Goal: Information Seeking & Learning: Learn about a topic

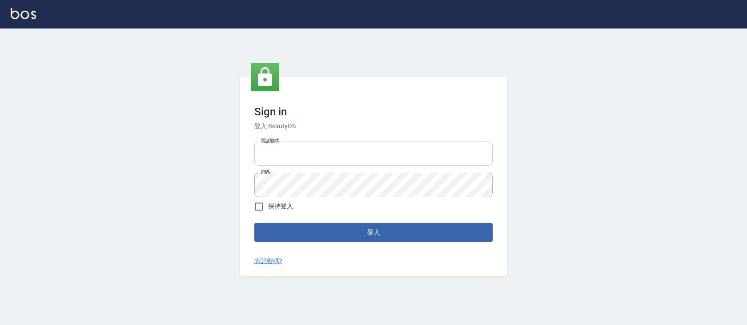
type input "devdev"
click at [359, 227] on button "登入" at bounding box center [373, 232] width 238 height 19
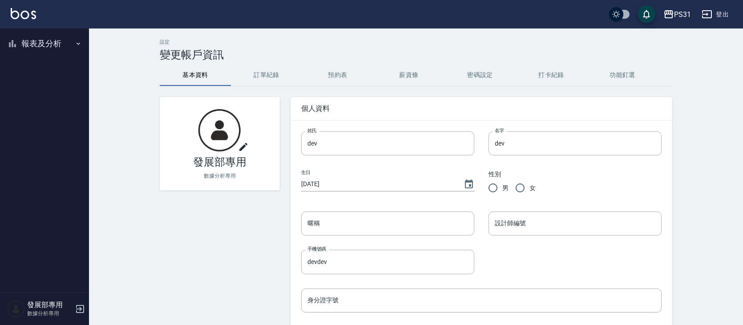
click at [57, 44] on button "報表及分析" at bounding box center [45, 43] width 82 height 23
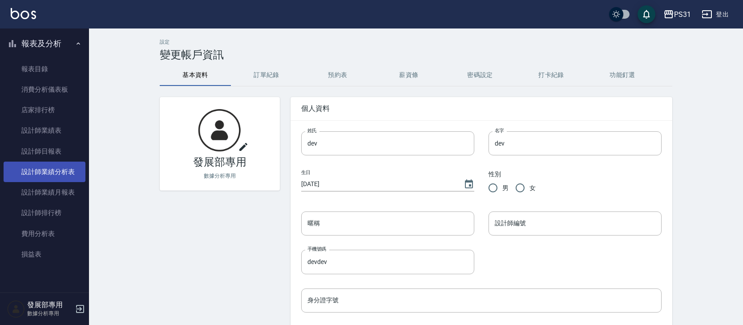
click at [53, 176] on link "設計師業績分析表" at bounding box center [45, 171] width 82 height 20
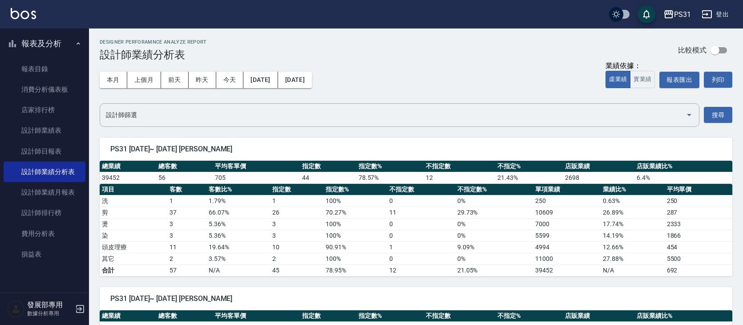
click at [676, 16] on div "PS31" at bounding box center [682, 14] width 17 height 11
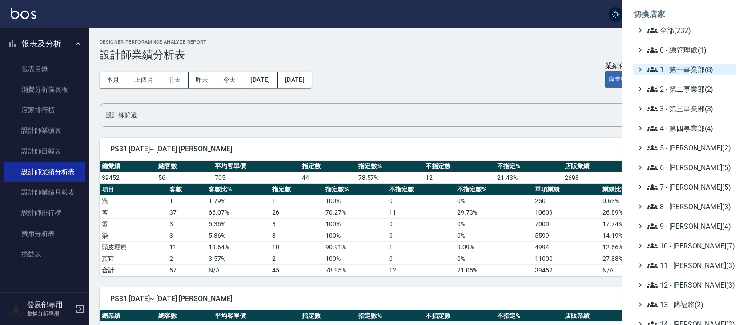
click at [694, 69] on span "1 - 第一事業部(8)" at bounding box center [690, 69] width 86 height 11
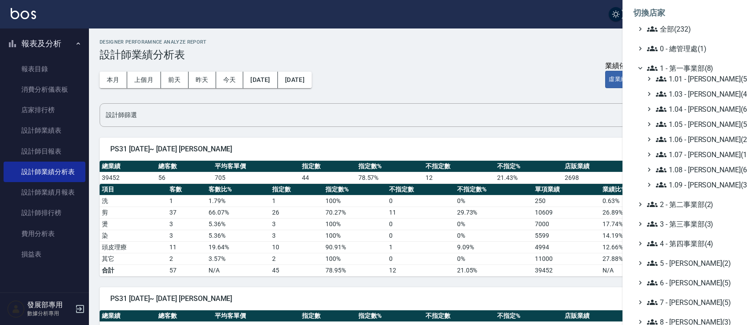
scroll to position [2, 0]
click at [692, 226] on span "3 - 第三事業部(3)" at bounding box center [690, 223] width 86 height 11
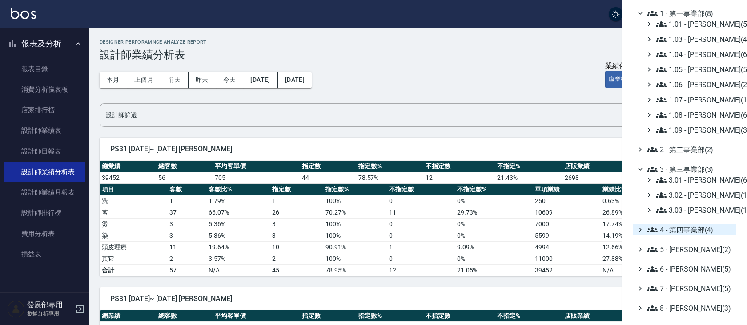
scroll to position [57, 0]
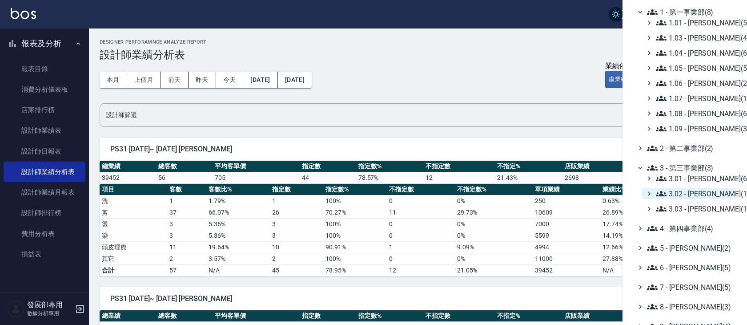
click at [694, 191] on span "3.02 - [PERSON_NAME](1)" at bounding box center [694, 193] width 77 height 11
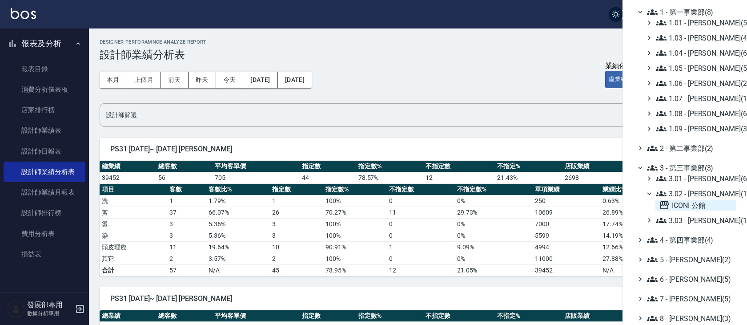
click at [695, 205] on span "ICONI 公館" at bounding box center [696, 205] width 74 height 11
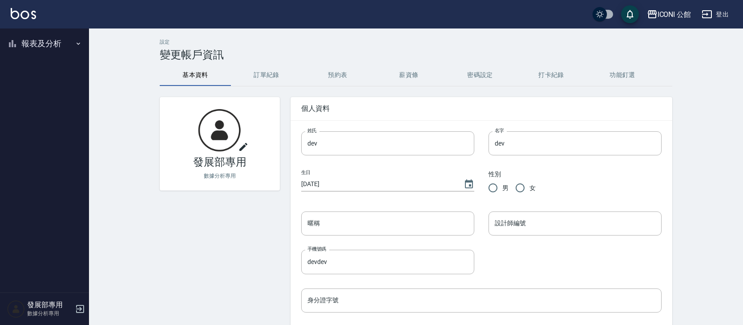
click at [56, 46] on button "報表及分析" at bounding box center [45, 43] width 82 height 23
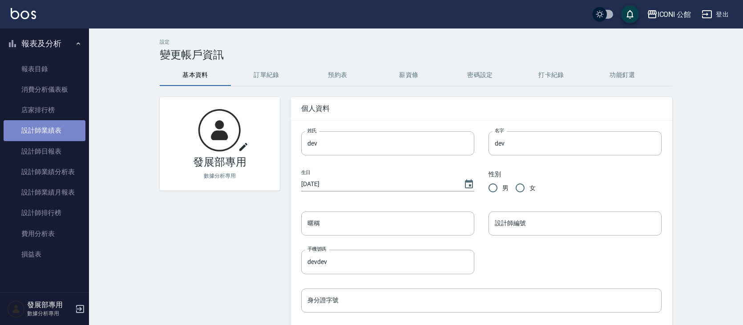
click at [61, 137] on link "設計師業績表" at bounding box center [45, 130] width 82 height 20
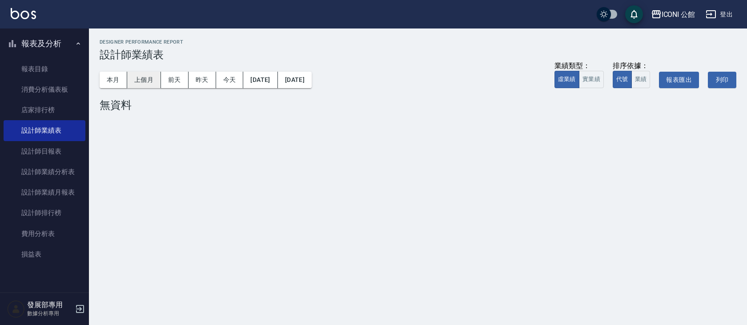
click at [139, 85] on button "上個月" at bounding box center [144, 80] width 34 height 16
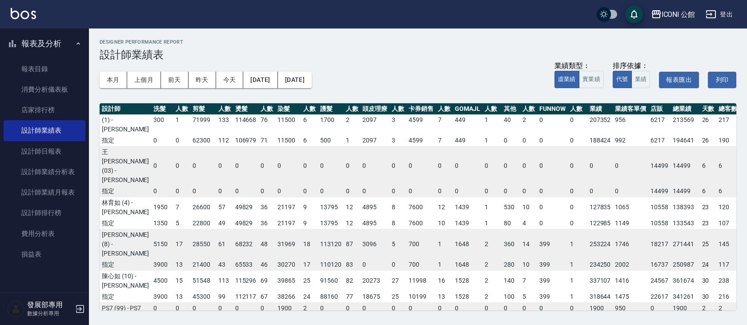
scroll to position [15, 0]
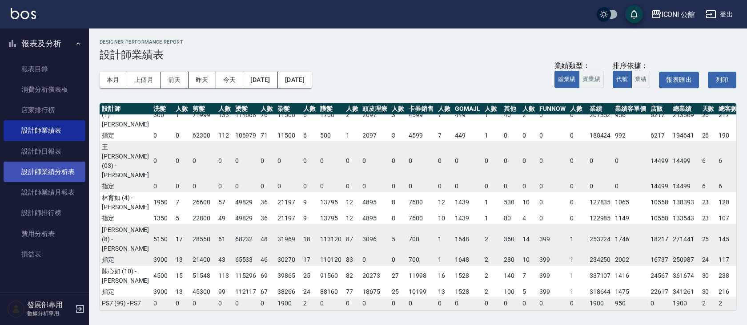
click at [71, 175] on link "設計師業績分析表" at bounding box center [45, 171] width 82 height 20
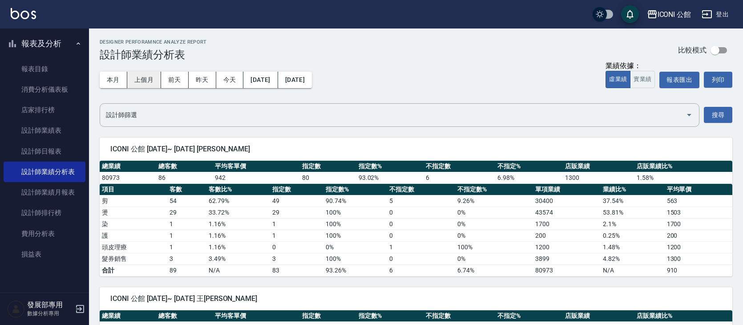
click at [134, 77] on button "上個月" at bounding box center [144, 80] width 34 height 16
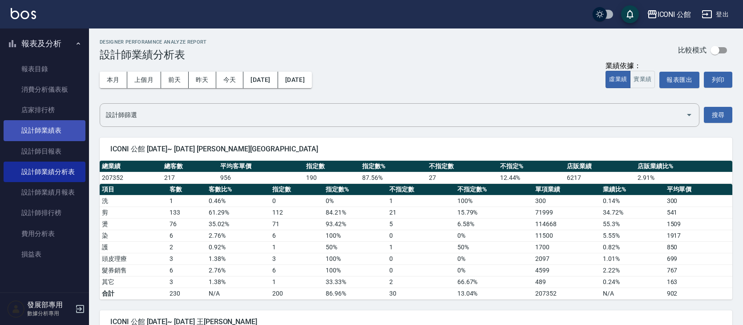
click at [64, 123] on link "設計師業績表" at bounding box center [45, 130] width 82 height 20
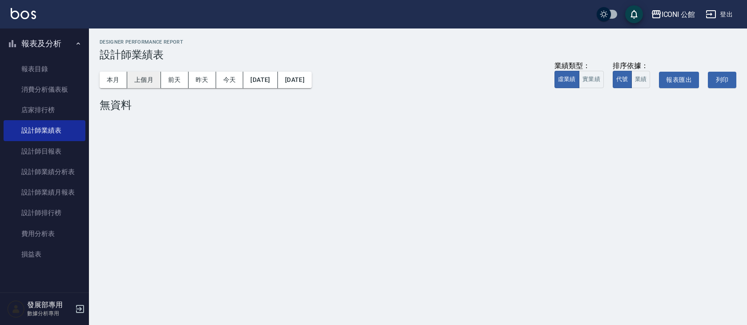
click at [152, 80] on button "上個月" at bounding box center [144, 80] width 34 height 16
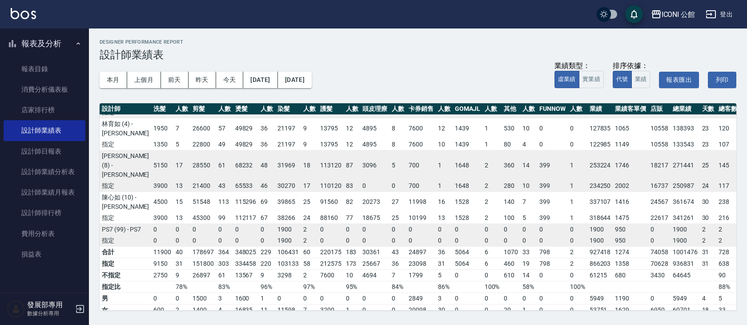
scroll to position [64, 0]
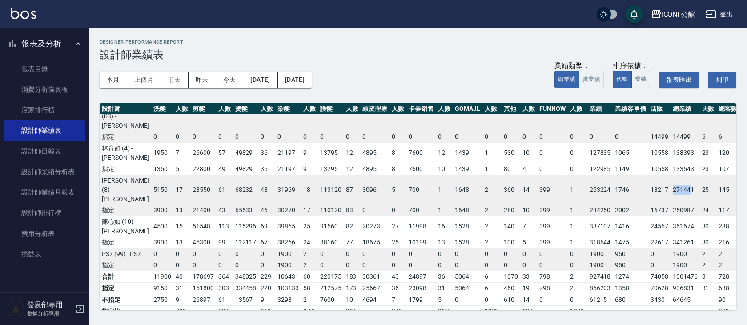
drag, startPoint x: 642, startPoint y: 190, endPoint x: 659, endPoint y: 188, distance: 17.0
click at [671, 188] on td "271441" at bounding box center [685, 189] width 29 height 30
drag, startPoint x: 662, startPoint y: 187, endPoint x: 640, endPoint y: 190, distance: 22.9
click at [671, 190] on td "271441" at bounding box center [685, 189] width 29 height 30
copy td "271441"
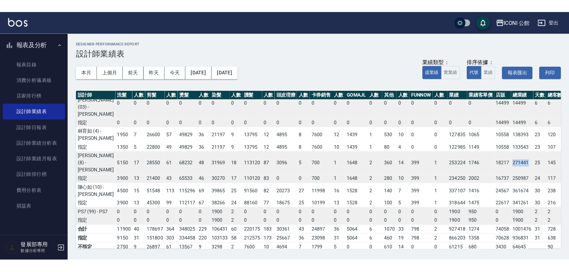
scroll to position [21, 0]
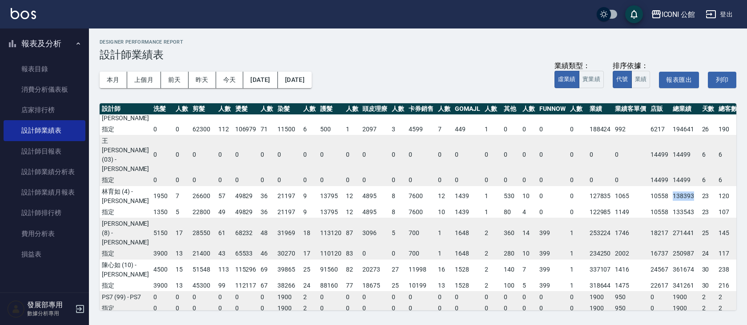
drag, startPoint x: 642, startPoint y: 190, endPoint x: 666, endPoint y: 191, distance: 24.0
click at [671, 191] on td "138393" at bounding box center [685, 196] width 29 height 21
copy td "138393"
drag, startPoint x: 642, startPoint y: 274, endPoint x: 667, endPoint y: 274, distance: 25.4
click at [667, 274] on tr "陳心如 (10) - Anna 4500 15 51548 113 115296 69 39865 25 91560 82 20273 27 11998 16…" at bounding box center [435, 269] width 670 height 21
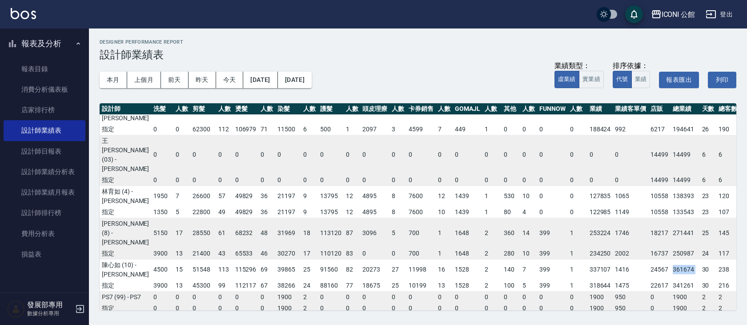
copy td "361674"
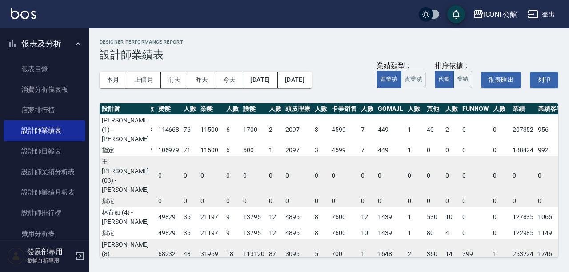
scroll to position [0, 182]
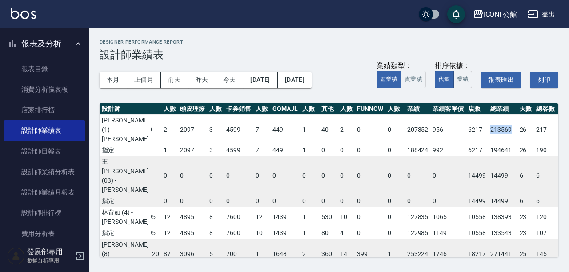
drag, startPoint x: 459, startPoint y: 128, endPoint x: 480, endPoint y: 127, distance: 21.8
click at [488, 127] on td "213569" at bounding box center [502, 129] width 29 height 30
copy td "213569"
